Goal: Communication & Community: Participate in discussion

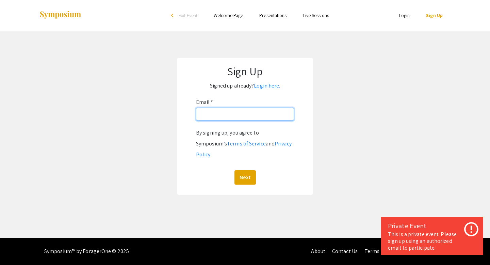
click at [236, 118] on input "Email: *" at bounding box center [245, 113] width 98 height 13
type input "[EMAIL_ADDRESS][DOMAIN_NAME]"
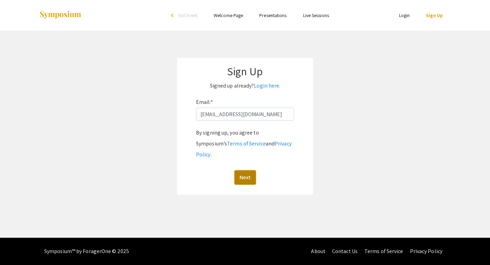
click at [240, 170] on button "Next" at bounding box center [244, 177] width 21 height 14
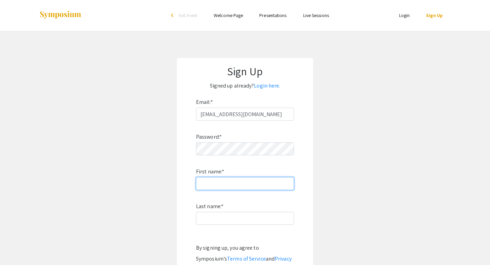
click at [228, 183] on input "First name: *" at bounding box center [245, 183] width 98 height 13
type input "Zach"
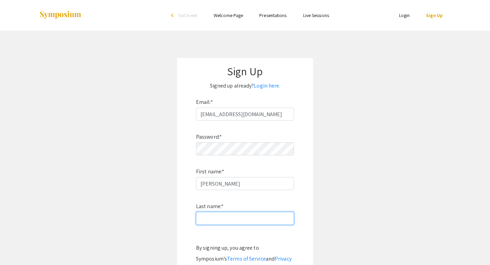
click at [219, 219] on input "Last name: *" at bounding box center [245, 218] width 98 height 13
type input "Fernandez"
click at [331, 213] on app-signup "Sign Up Signed up already? Login here. Email: * zachrfernandez@gmail.com Passwo…" at bounding box center [245, 184] width 490 height 252
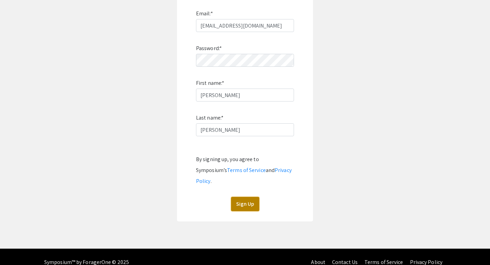
click at [251, 197] on button "Sign Up" at bounding box center [245, 204] width 28 height 14
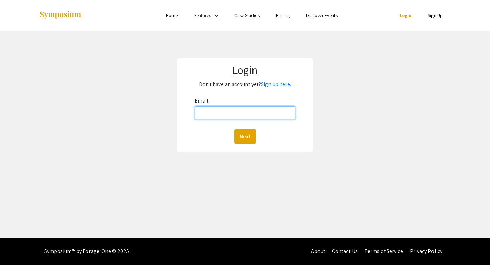
click at [219, 114] on input "Email:" at bounding box center [245, 112] width 101 height 13
type input "[EMAIL_ADDRESS][DOMAIN_NAME]"
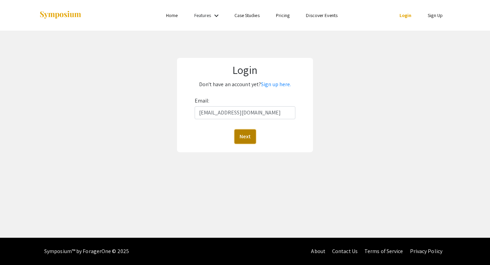
click at [243, 133] on button "Next" at bounding box center [244, 136] width 21 height 14
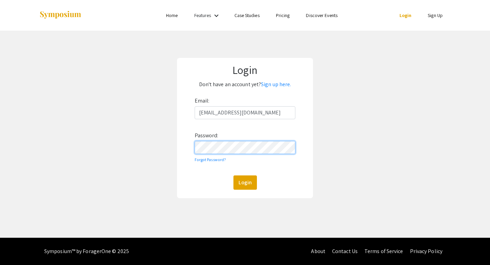
click at [233, 175] on button "Login" at bounding box center [244, 182] width 23 height 14
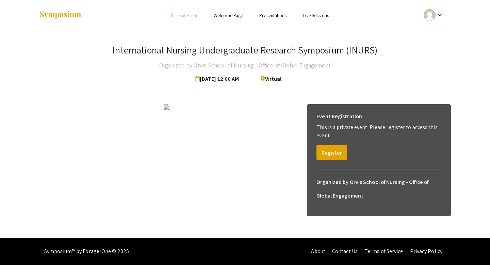
scroll to position [27, 0]
click at [169, 110] on img at bounding box center [166, 106] width 5 height 5
click at [169, 104] on img at bounding box center [166, 106] width 5 height 5
click at [335, 145] on button "Register" at bounding box center [331, 152] width 31 height 15
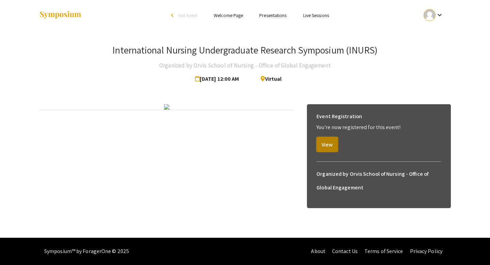
click at [322, 137] on button "View" at bounding box center [326, 144] width 21 height 15
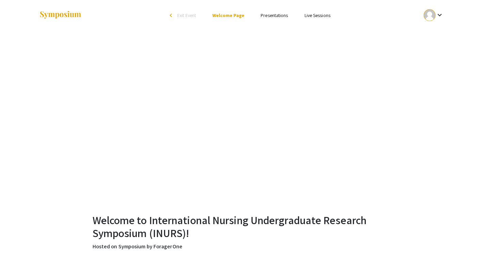
click at [278, 11] on li "Presentations" at bounding box center [274, 15] width 44 height 8
click at [276, 15] on link "Presentations" at bounding box center [274, 15] width 27 height 6
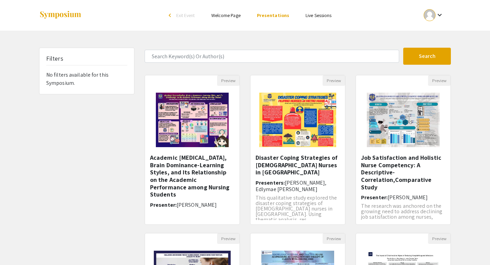
click at [62, 78] on div "Filters No filters available for this Symposium." at bounding box center [86, 71] width 95 height 46
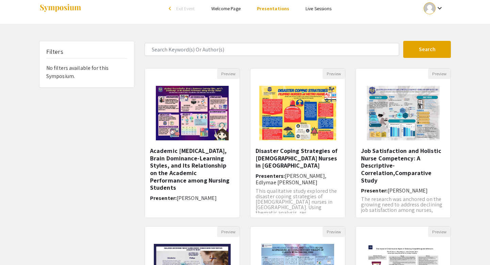
scroll to position [6, 0]
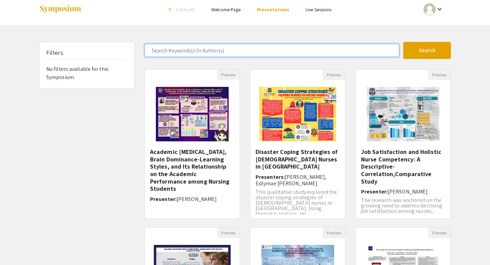
click at [221, 50] on input "Search Keyword(s) Or Author(s)" at bounding box center [272, 50] width 254 height 13
click at [403, 42] on button "Search" at bounding box center [427, 50] width 48 height 17
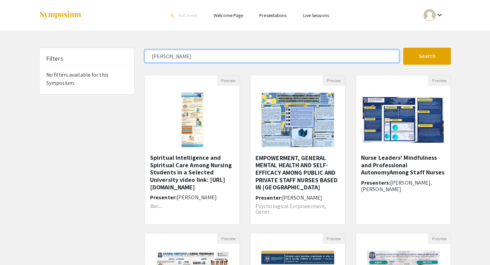
type input "[PERSON_NAME]"
click at [403, 48] on button "Search" at bounding box center [427, 56] width 48 height 17
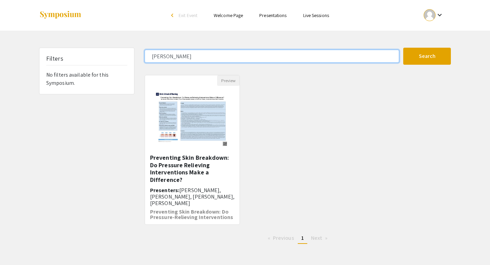
drag, startPoint x: 185, startPoint y: 57, endPoint x: 110, endPoint y: 57, distance: 75.2
click at [110, 57] on div "Filters No filters available for this Symposium. [PERSON_NAME] Search 1 Results…" at bounding box center [245, 148] width 422 height 201
click at [403, 48] on button "Search" at bounding box center [427, 56] width 48 height 17
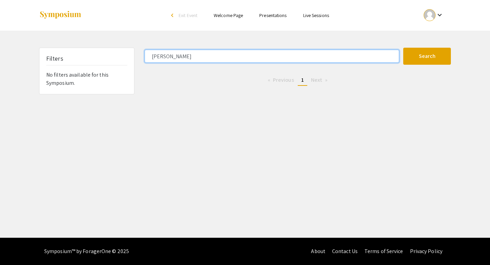
drag, startPoint x: 170, startPoint y: 53, endPoint x: 131, endPoint y: 53, distance: 39.1
click at [131, 53] on div "Filters No filters available for this Symposium. [PERSON_NAME] Search 0 Results…" at bounding box center [245, 71] width 422 height 47
type input "n"
click at [403, 48] on button "Search" at bounding box center [427, 56] width 48 height 17
type input "j"
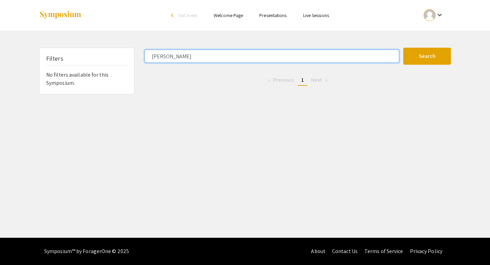
type input "[PERSON_NAME]"
click at [403, 48] on button "Search" at bounding box center [427, 56] width 48 height 17
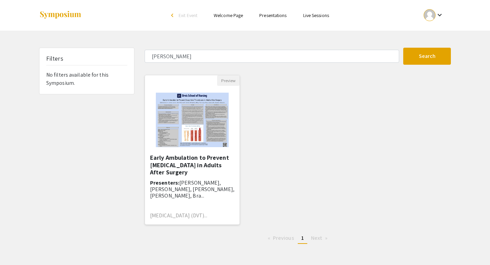
click at [199, 132] on img "Open Presentation <p>Early Ambulation to Prevent Deep Vein Thrombosis in Adults…" at bounding box center [192, 120] width 86 height 68
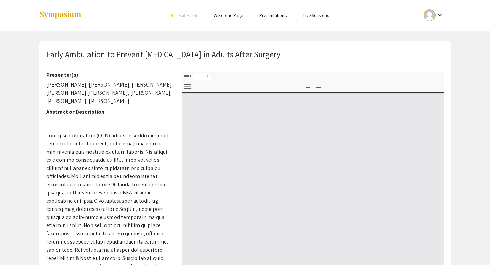
select select "custom"
type input "0"
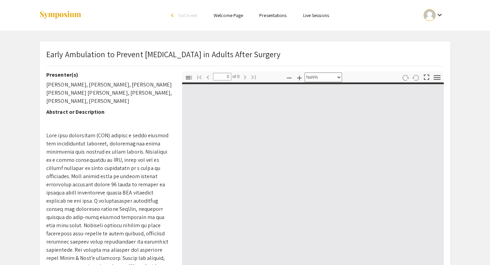
select select "auto"
type input "1"
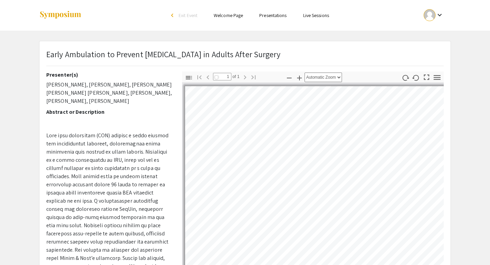
select select "auto"
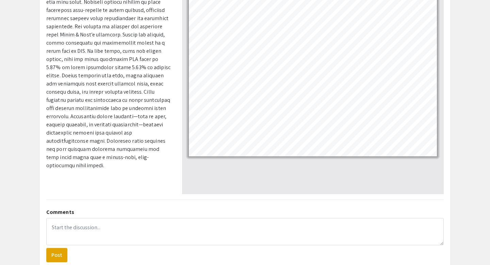
scroll to position [117, 0]
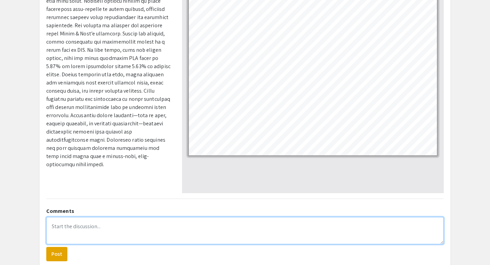
click at [155, 222] on textarea at bounding box center [244, 230] width 397 height 27
type textarea "Great job guys! I learned that"
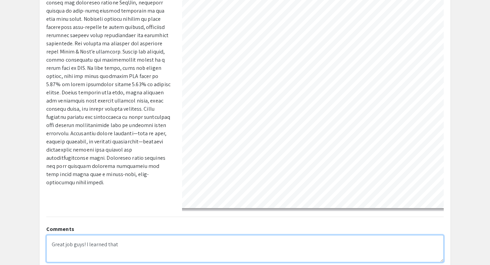
scroll to position [15, 58]
select select "custom"
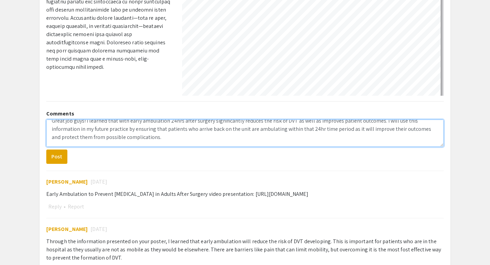
scroll to position [0, 215]
type textarea "Great job guys! I learned that with early ambulation 24hrs after surgery signif…"
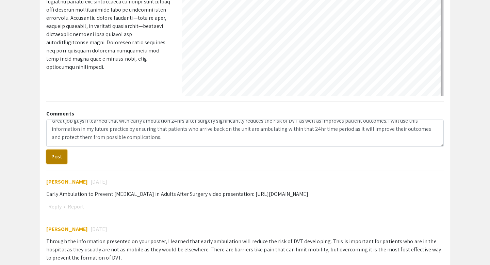
click at [54, 156] on button "Post" at bounding box center [56, 156] width 21 height 14
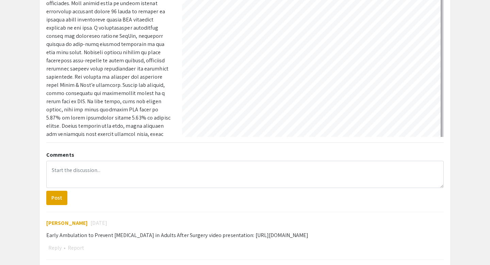
scroll to position [0, 0]
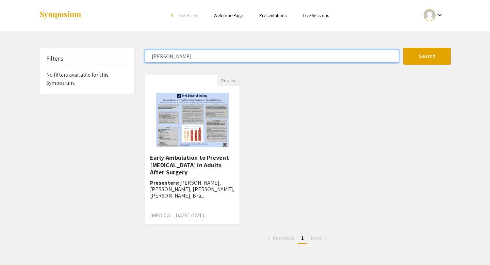
drag, startPoint x: 182, startPoint y: 58, endPoint x: 112, endPoint y: 59, distance: 69.7
click at [112, 59] on div "Filters No filters available for this Symposium. [PERSON_NAME] Search 1 Results…" at bounding box center [245, 148] width 422 height 201
type input "[PERSON_NAME]"
click at [403, 48] on button "Search" at bounding box center [427, 56] width 48 height 17
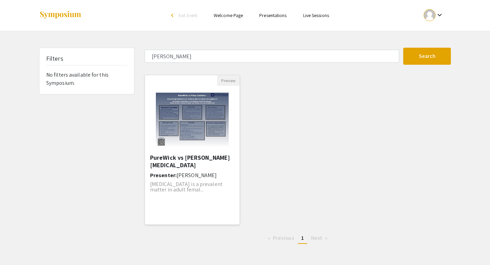
click at [195, 119] on img "Open Presentation <p>PureWick vs Foley Catheter</p>" at bounding box center [192, 120] width 86 height 68
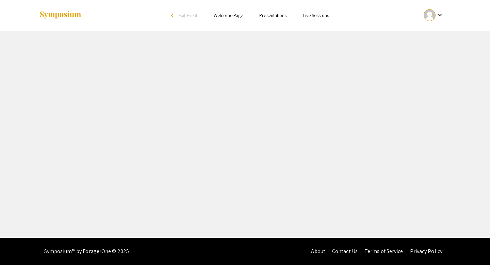
select select "custom"
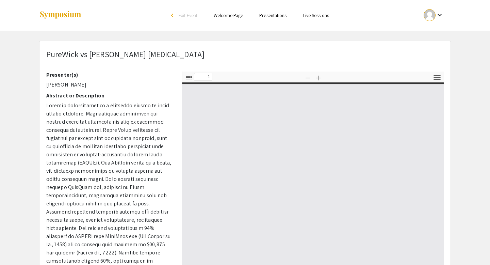
type input "0"
select select "auto"
type input "1"
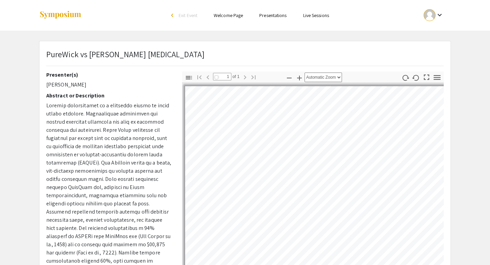
select select "auto"
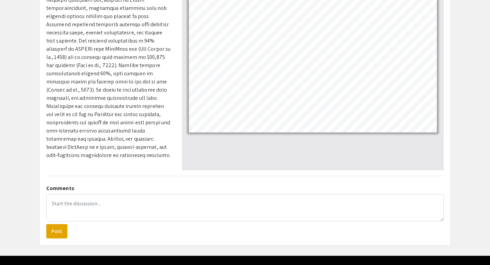
scroll to position [150, 0]
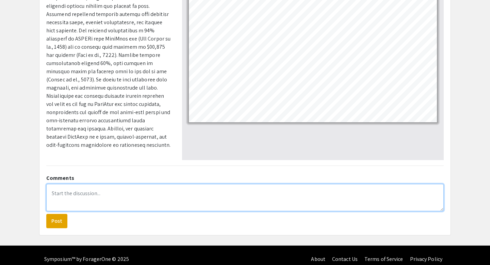
click at [91, 198] on textarea at bounding box center [244, 197] width 397 height 27
type textarea "H"
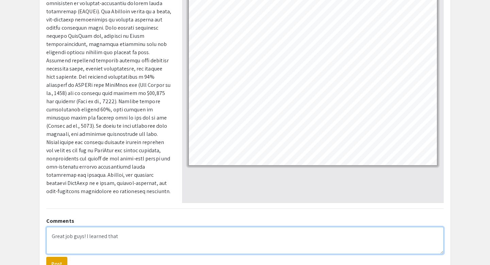
scroll to position [102, 0]
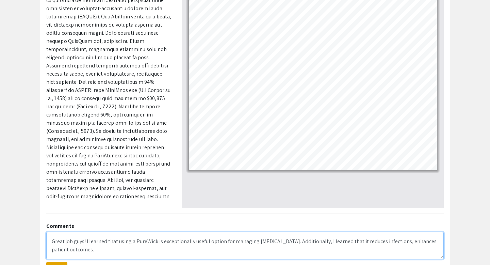
click at [412, 241] on textarea "Great job guys! I learned that using a PureWick is exceptionally useful option …" at bounding box center [244, 245] width 397 height 27
click at [365, 251] on textarea "Great job guys! I learned that using a PureWick is exceptionally useful option …" at bounding box center [244, 245] width 397 height 27
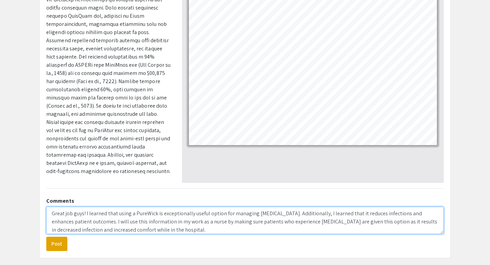
scroll to position [129, 0]
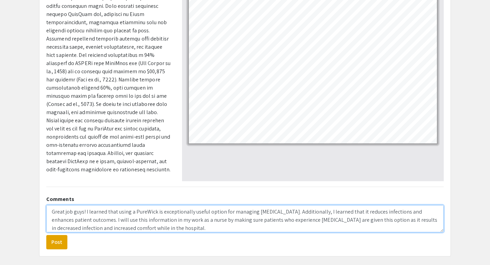
click at [161, 213] on textarea "Great job guys! I learned that using a PureWick is exceptionally useful option …" at bounding box center [244, 218] width 397 height 27
click at [186, 212] on textarea "Great job guys! I learned that using a PureWick is an exceptionally useful opti…" at bounding box center [244, 218] width 397 height 27
click at [207, 226] on textarea "Great job guys! I learned that using a PureWick is a useful option for managing…" at bounding box center [244, 218] width 397 height 27
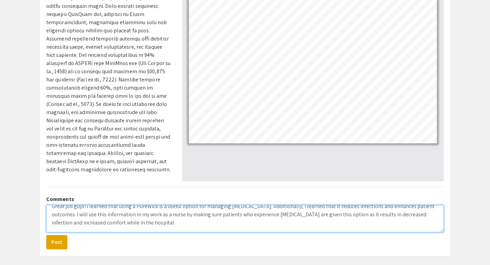
scroll to position [157, 0]
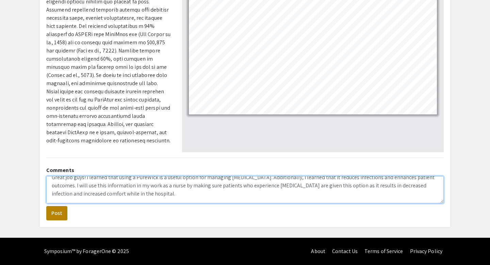
type textarea "Great job guys! I learned that using a PureWick is a useful option for managing…"
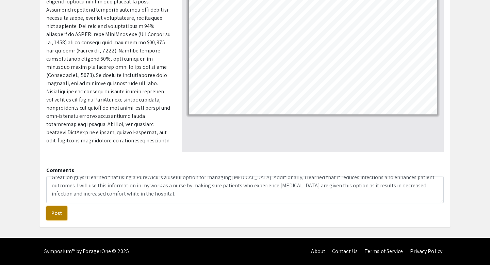
click at [57, 213] on button "Post" at bounding box center [56, 213] width 21 height 14
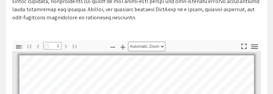
scroll to position [0, 0]
